Goal: Find specific fact: Find specific fact

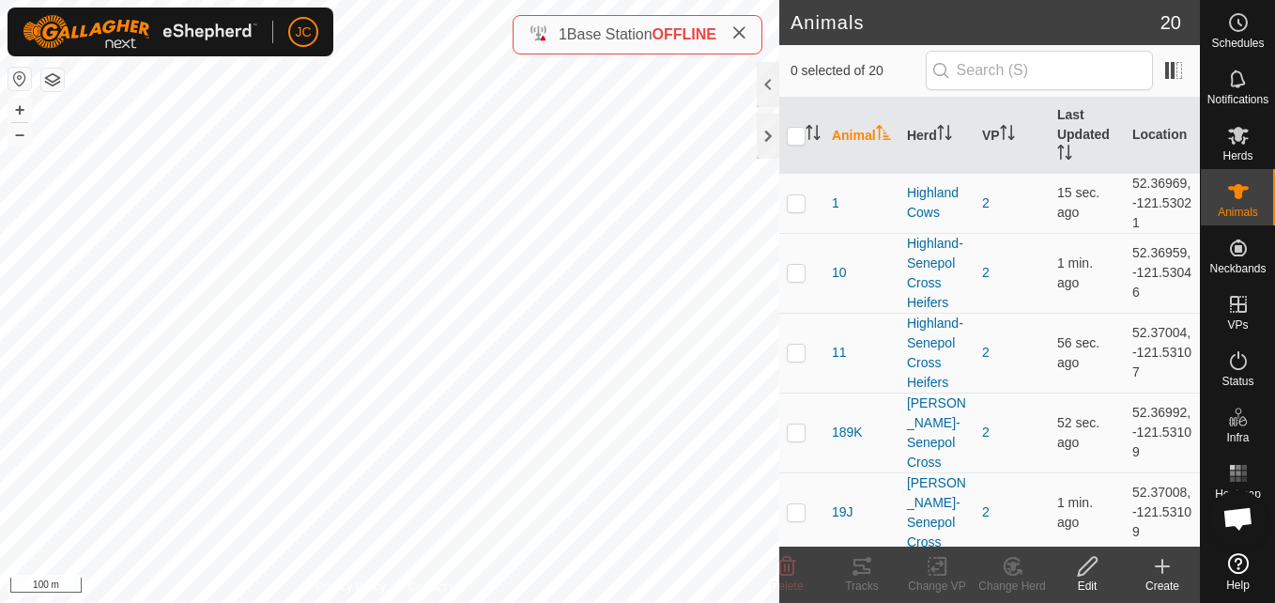
scroll to position [578, 0]
click at [1150, 190] on td "52.36969, -121.53021" at bounding box center [1162, 203] width 75 height 60
copy td "52.36969"
drag, startPoint x: 1104, startPoint y: 226, endPoint x: 1135, endPoint y: 239, distance: 33.7
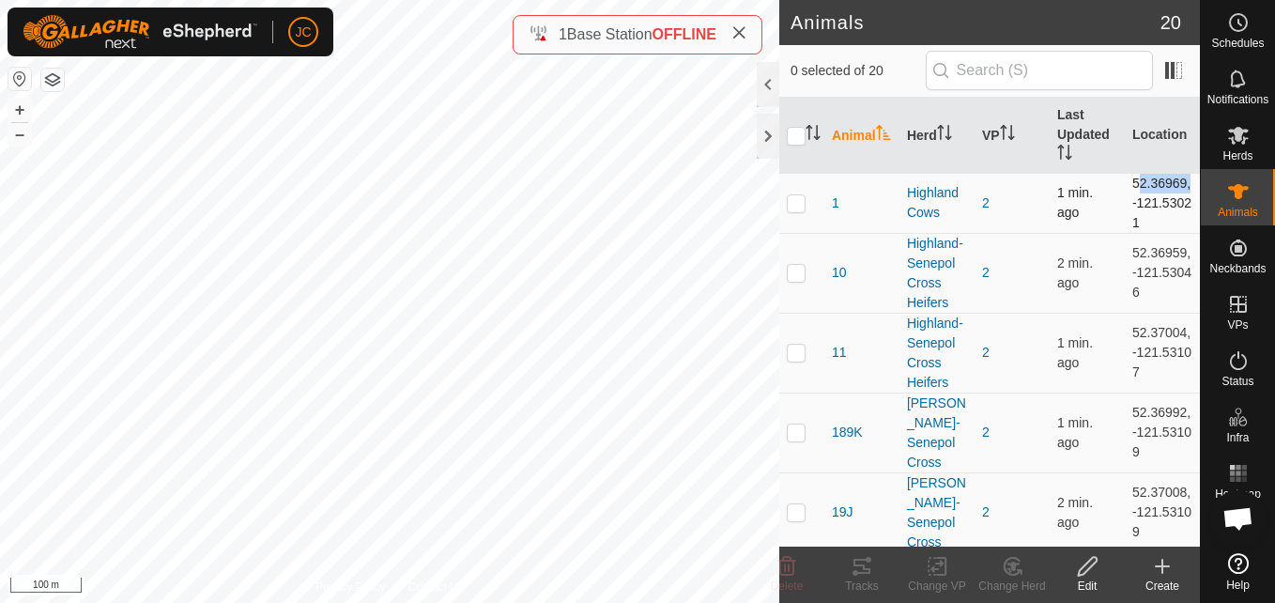
click at [1135, 233] on tr "1 Highland Cows 2 1 min. ago 52.36969, -121.53021" at bounding box center [989, 203] width 421 height 60
click at [1135, 233] on td "52.36969, -121.53021" at bounding box center [1162, 203] width 75 height 60
drag, startPoint x: 1143, startPoint y: 243, endPoint x: 1113, endPoint y: 224, distance: 35.9
click at [1125, 224] on td "52.36969, -121.53021" at bounding box center [1162, 203] width 75 height 60
copy td "-121.53021"
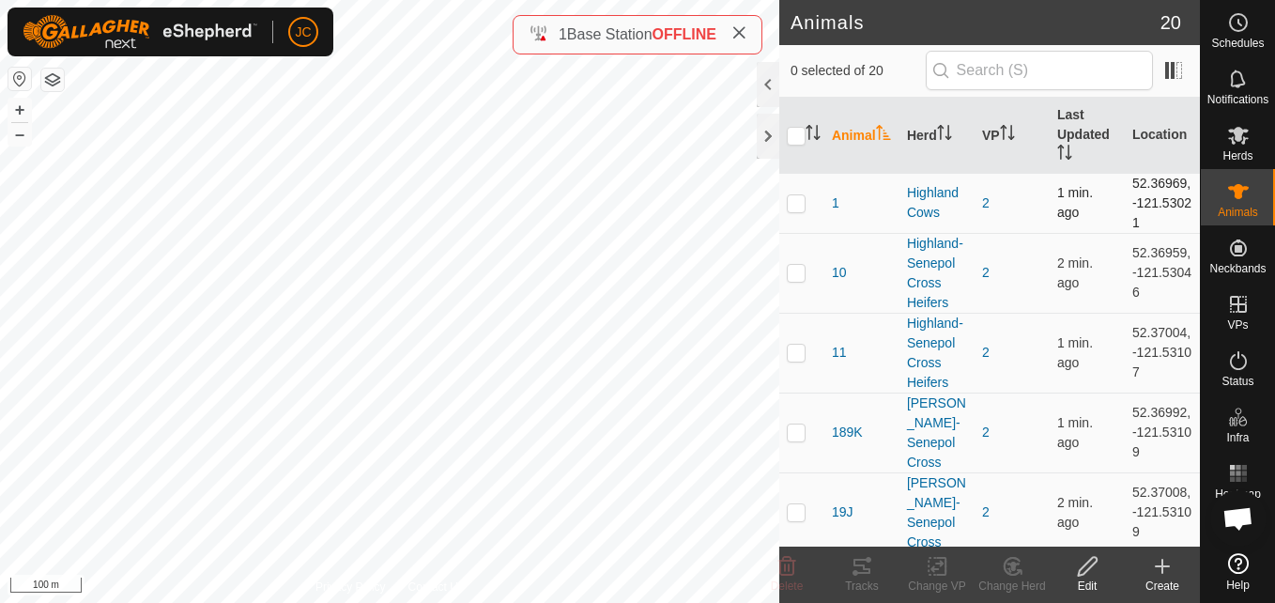
drag, startPoint x: 1117, startPoint y: 182, endPoint x: 1161, endPoint y: 236, distance: 69.4
click at [1161, 233] on td "52.36969, -121.53021" at bounding box center [1162, 203] width 75 height 60
copy td "52.36969, -121.53021"
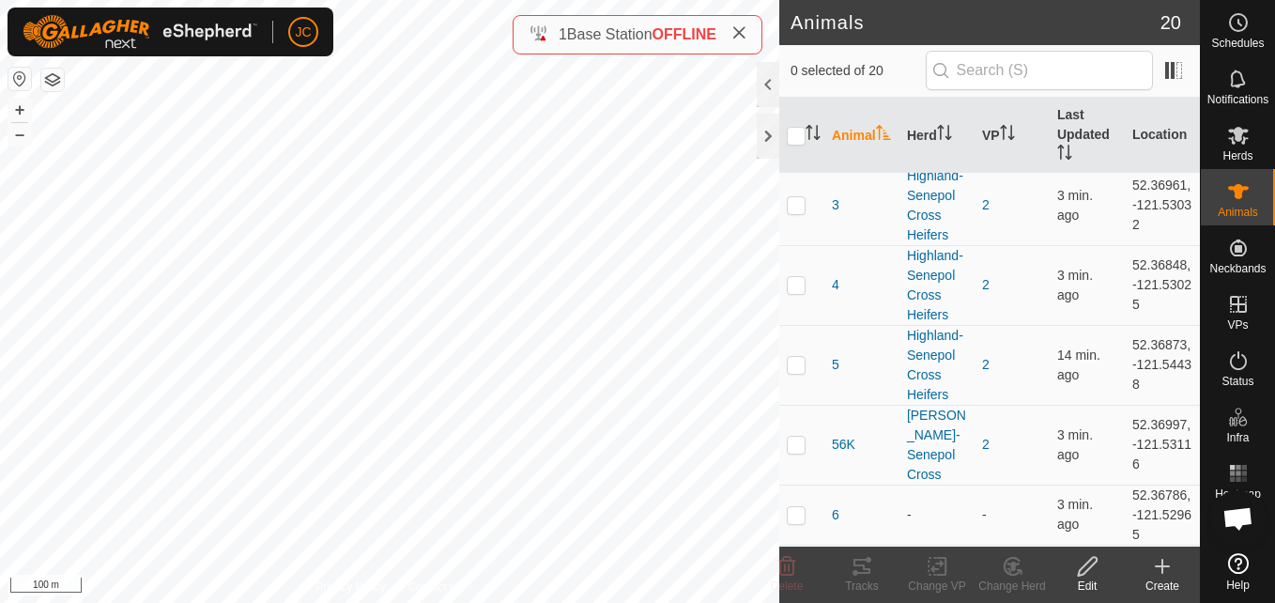
scroll to position [608, 0]
click at [1130, 293] on td "52.36848, -121.53025" at bounding box center [1162, 284] width 75 height 80
copy td "52.36848"
drag, startPoint x: 1122, startPoint y: 334, endPoint x: 1152, endPoint y: 360, distance: 39.3
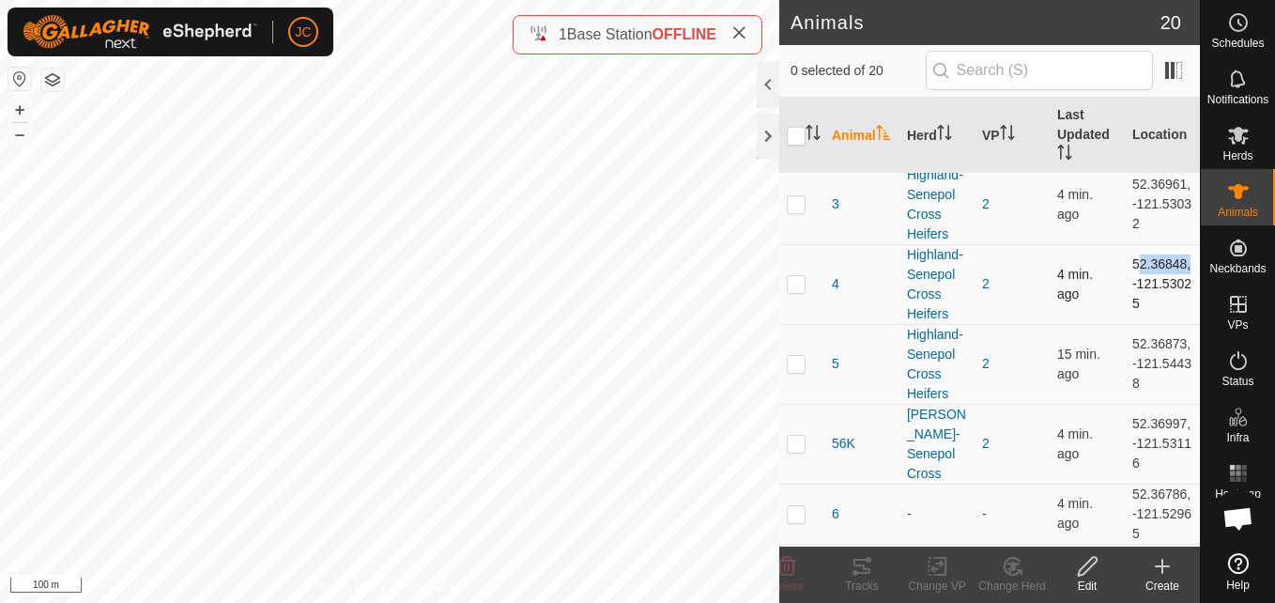
click at [1152, 324] on td "52.36848, -121.53025" at bounding box center [1162, 284] width 75 height 80
copy td "-121.53025"
drag, startPoint x: 1121, startPoint y: 288, endPoint x: 1185, endPoint y: 356, distance: 93.0
click at [1185, 324] on td "52.36848, -121.53025" at bounding box center [1162, 284] width 75 height 80
copy td "52.36848, -121.53025"
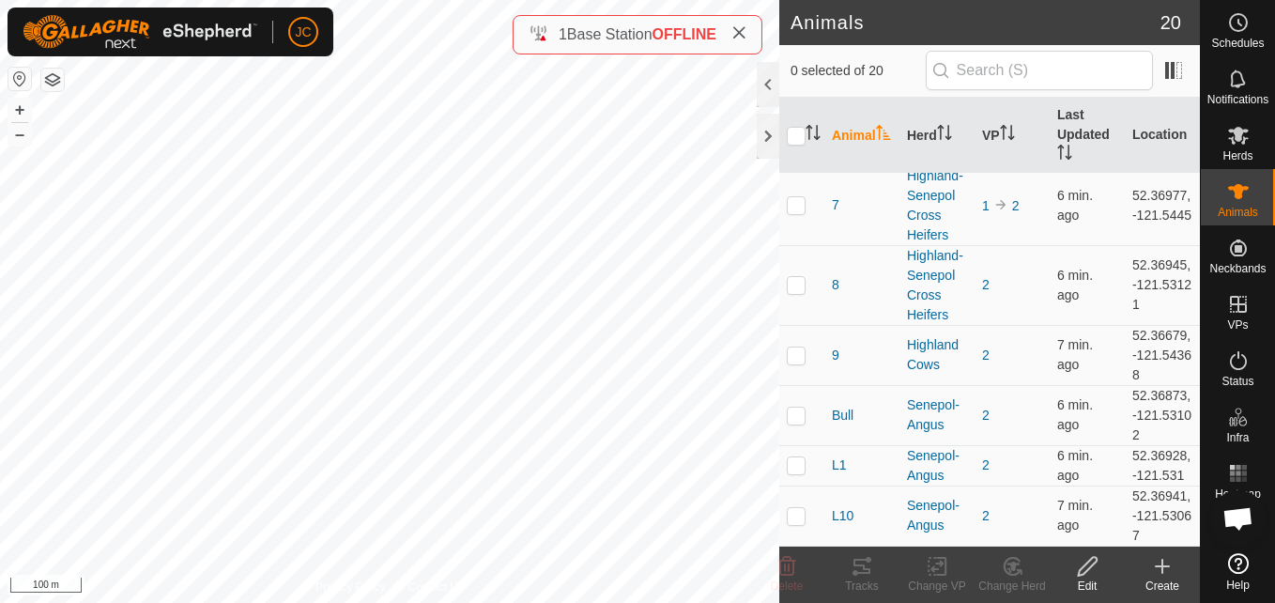
scroll to position [1083, 0]
click at [1157, 372] on td "52.36679, -121.54368" at bounding box center [1162, 355] width 75 height 60
copy td "52.36679"
drag, startPoint x: 1118, startPoint y: 422, endPoint x: 1142, endPoint y: 439, distance: 28.9
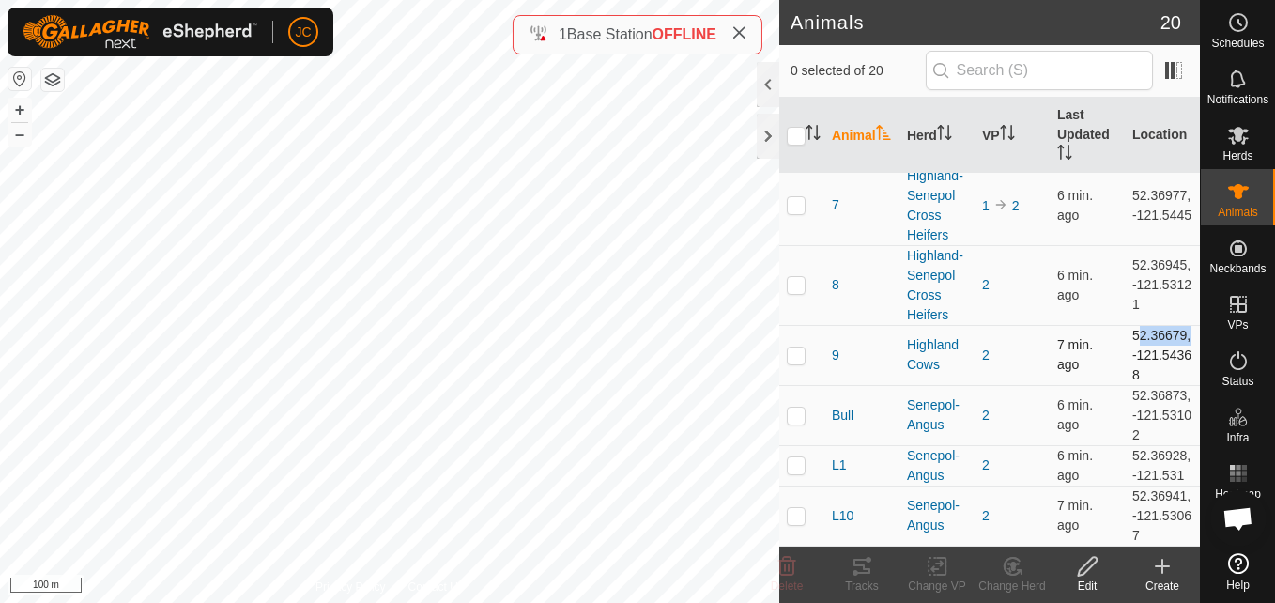
click at [1142, 385] on td "52.36679, -121.54368" at bounding box center [1162, 355] width 75 height 60
copy td "-121.54368"
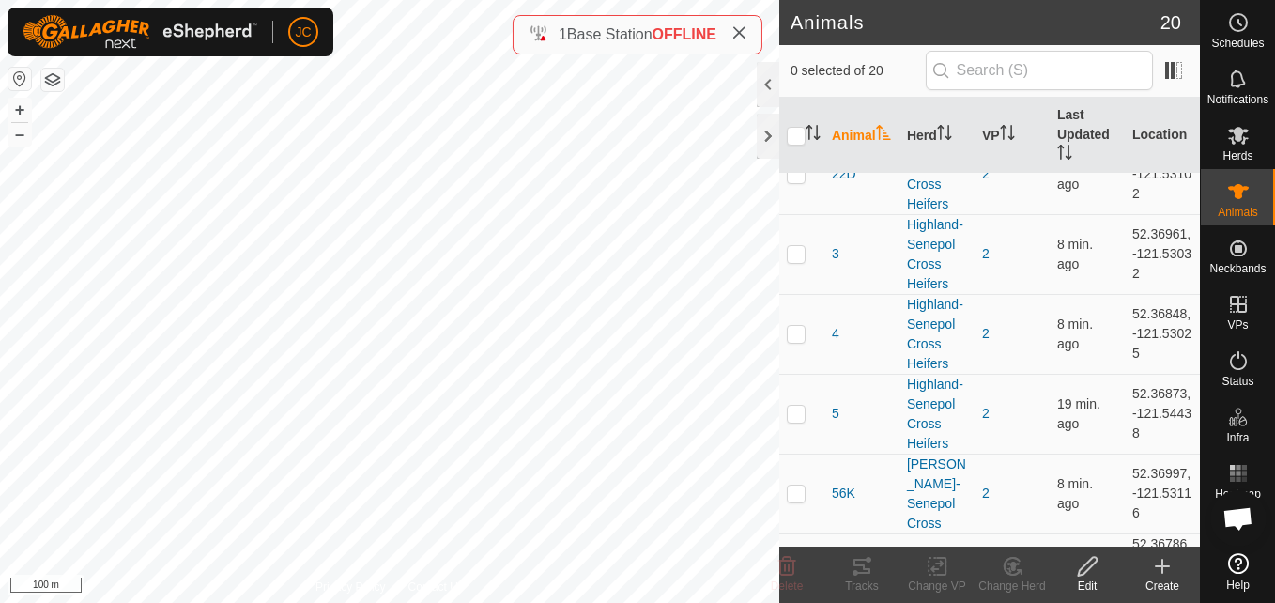
scroll to position [560, 0]
click at [1167, 349] on td "52.36848, -121.53025" at bounding box center [1162, 332] width 75 height 80
copy td "52.36848"
drag, startPoint x: 1114, startPoint y: 379, endPoint x: 1142, endPoint y: 401, distance: 35.5
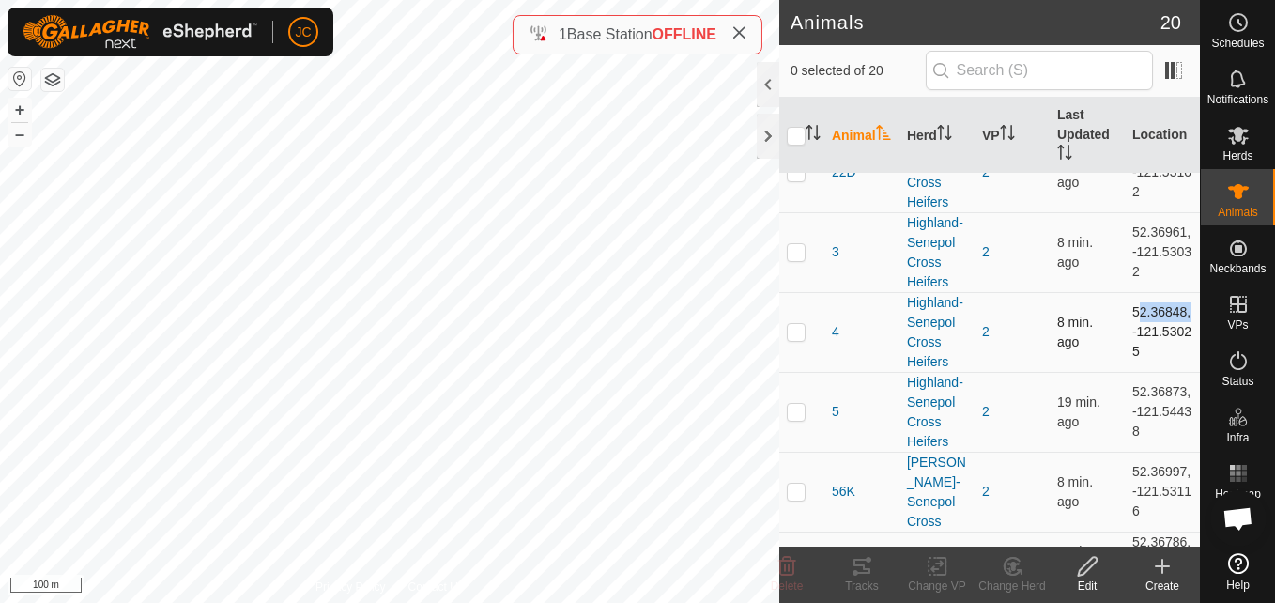
click at [1142, 372] on td "52.36848, -121.53025" at bounding box center [1162, 332] width 75 height 80
drag, startPoint x: 1123, startPoint y: 347, endPoint x: 1150, endPoint y: 406, distance: 64.3
click at [1150, 372] on td "52.36848, -121.53025" at bounding box center [1162, 332] width 75 height 80
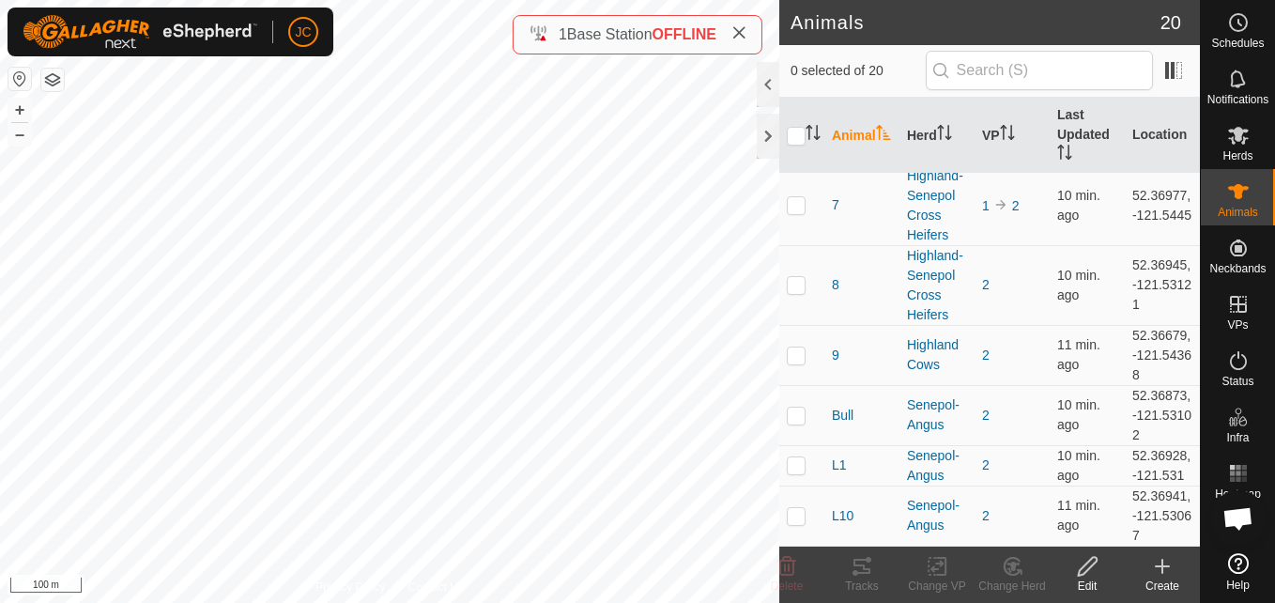
scroll to position [1184, 0]
click at [1151, 325] on td "52.36679, -121.54368" at bounding box center [1162, 355] width 75 height 60
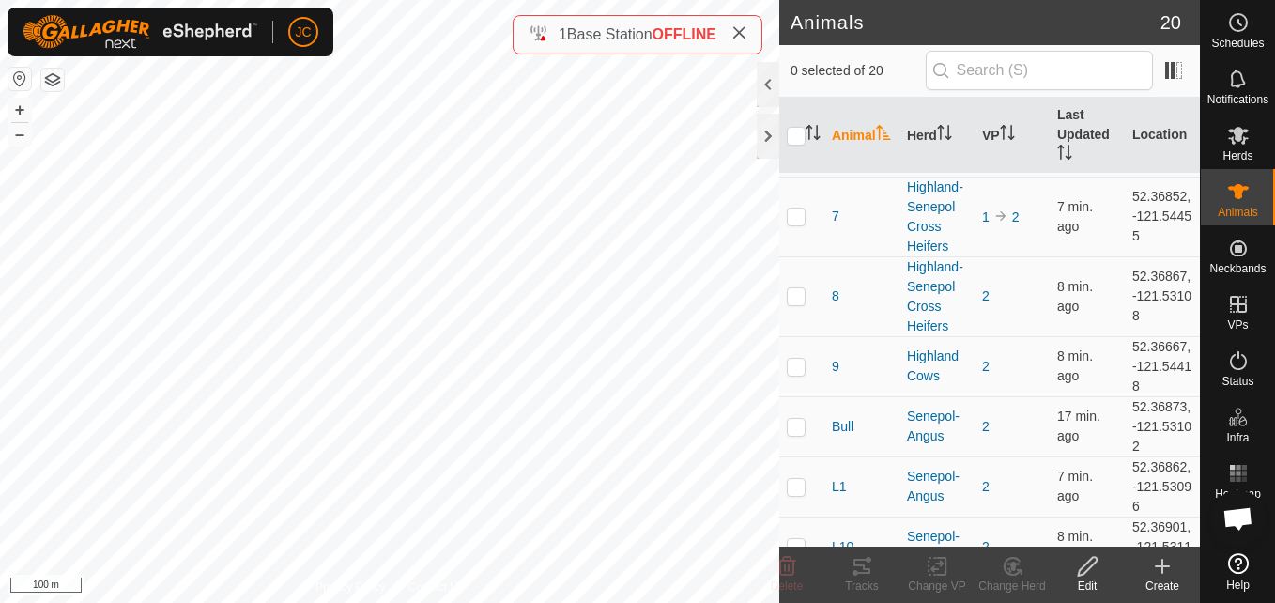
scroll to position [1056, 0]
click at [1144, 395] on td "52.36667, -121.54418" at bounding box center [1162, 365] width 75 height 60
copy td "52.36667"
drag, startPoint x: 1118, startPoint y: 445, endPoint x: 1142, endPoint y: 473, distance: 36.7
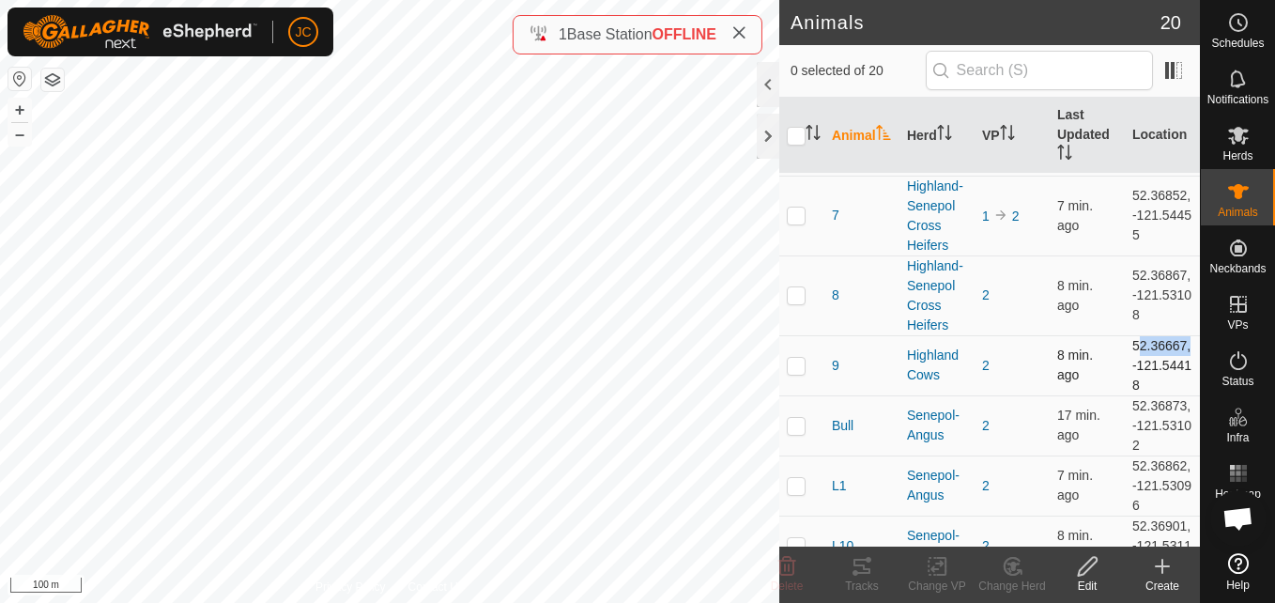
click at [1142, 395] on td "52.36667, -121.54418" at bounding box center [1162, 365] width 75 height 60
copy td "-121.54418"
click at [794, 395] on td at bounding box center [801, 365] width 45 height 60
checkbox input "true"
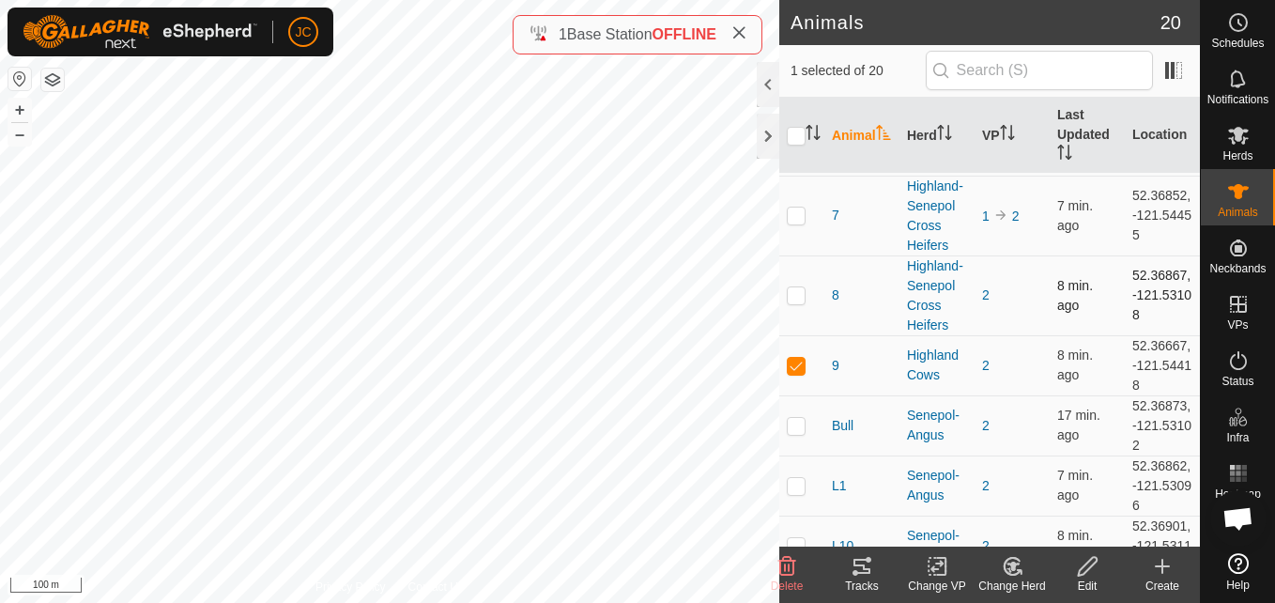
click at [890, 382] on div "Animals 20 1 selected of 20 Animal Herd VP Last Updated Location 1 Highland Cow…" at bounding box center [600, 301] width 1200 height 603
drag, startPoint x: 1116, startPoint y: 401, endPoint x: 1147, endPoint y: 458, distance: 65.1
click at [1147, 395] on td "52.36667, -121.54418" at bounding box center [1162, 365] width 75 height 60
copy td "52.36667, -121.54418"
